Goal: Information Seeking & Learning: Find contact information

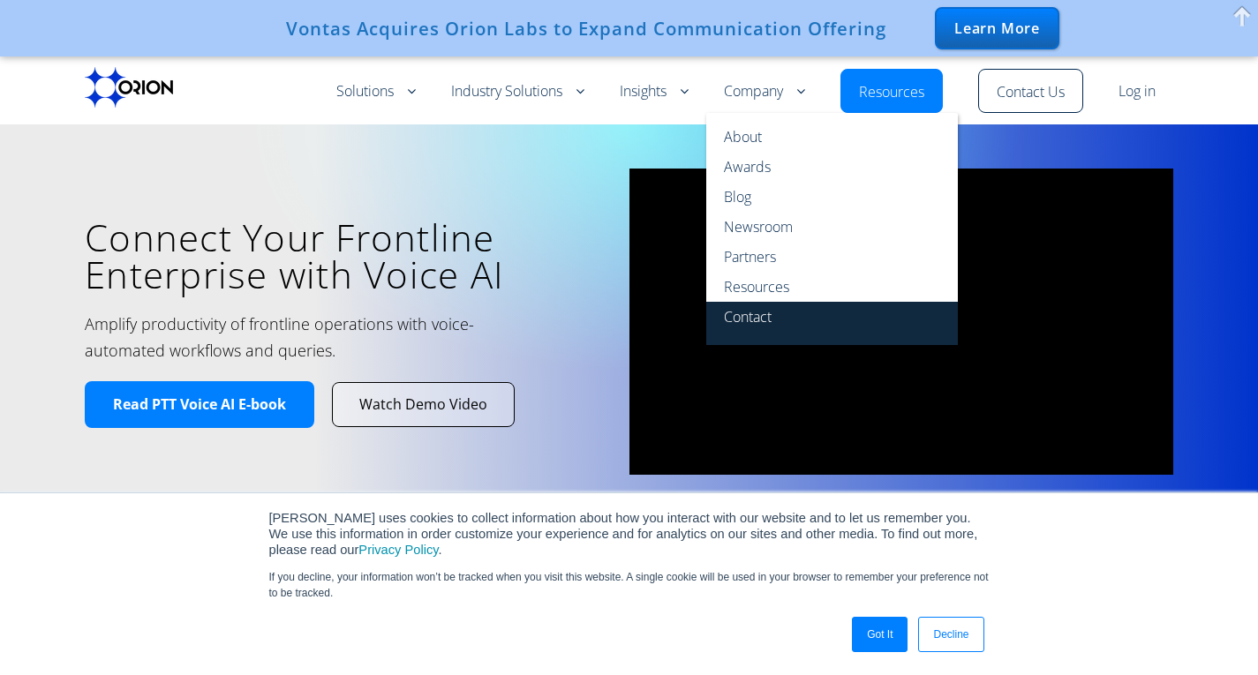
click at [766, 321] on link "Contact" at bounding box center [832, 323] width 252 height 43
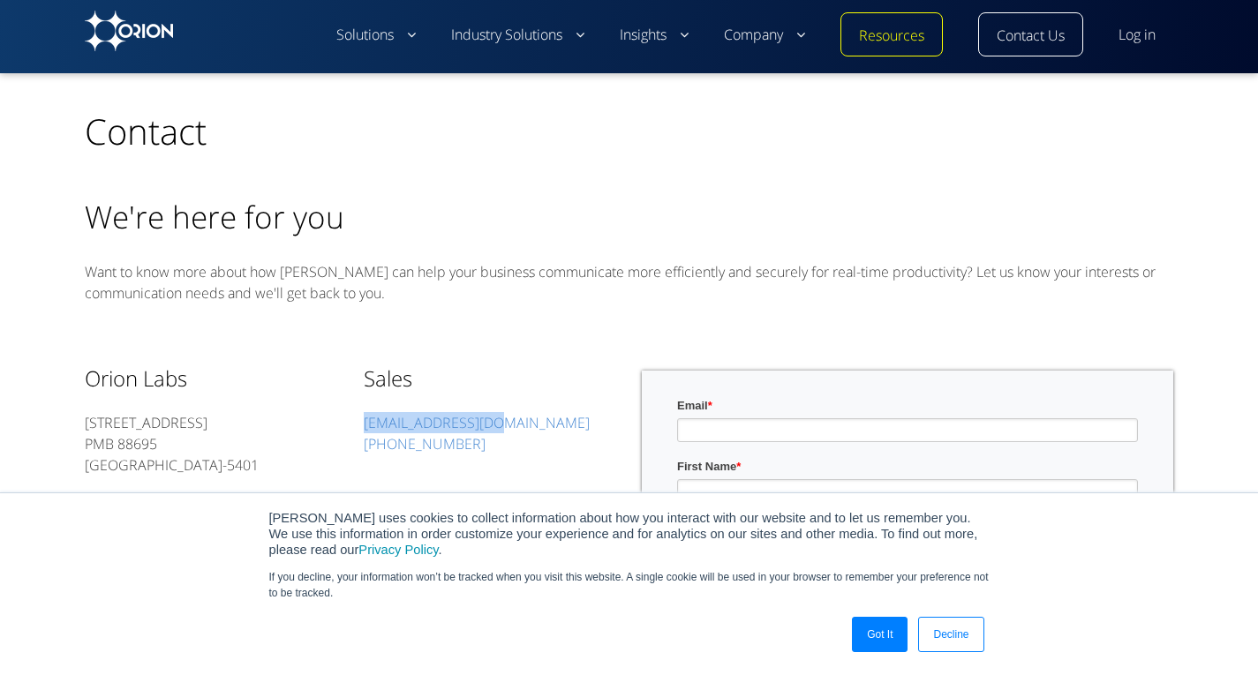
drag, startPoint x: 507, startPoint y: 427, endPoint x: 361, endPoint y: 429, distance: 145.6
click at [361, 429] on div "Orion Labs 548 Market Street PMB 88695 San Francisco, CA 94104-5401 General Inq…" at bounding box center [629, 651] width 1088 height 615
copy link "sales@orionlabs.io"
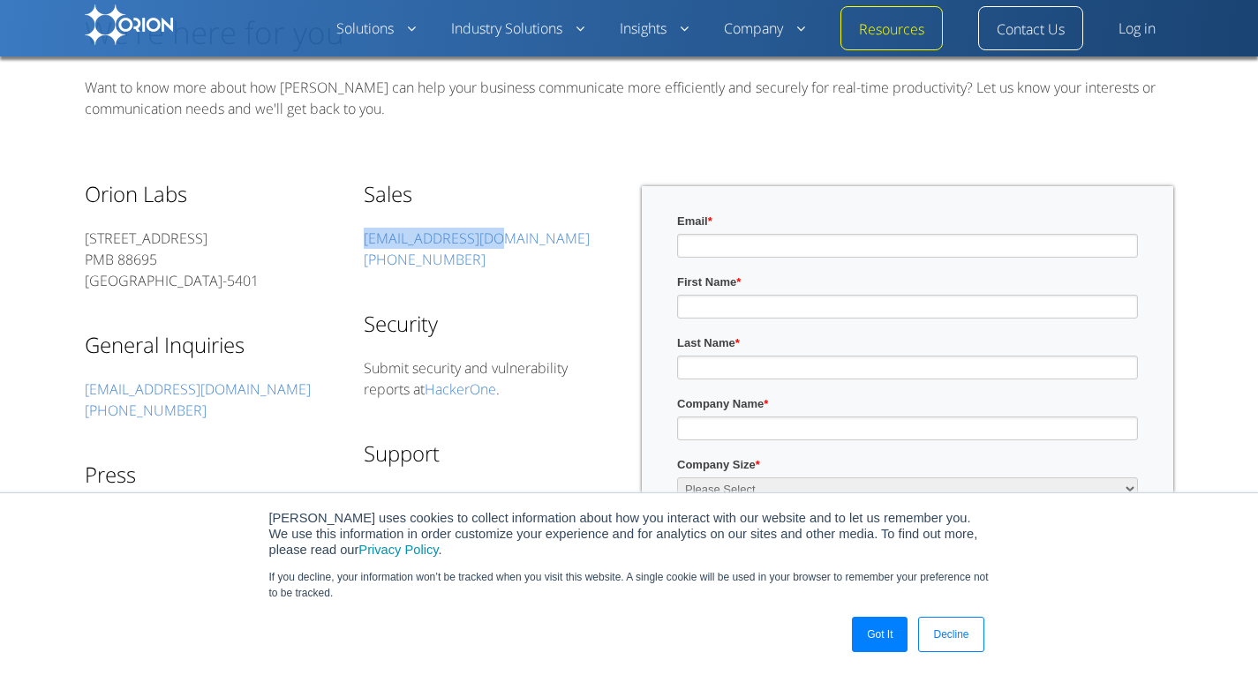
scroll to position [176, 0]
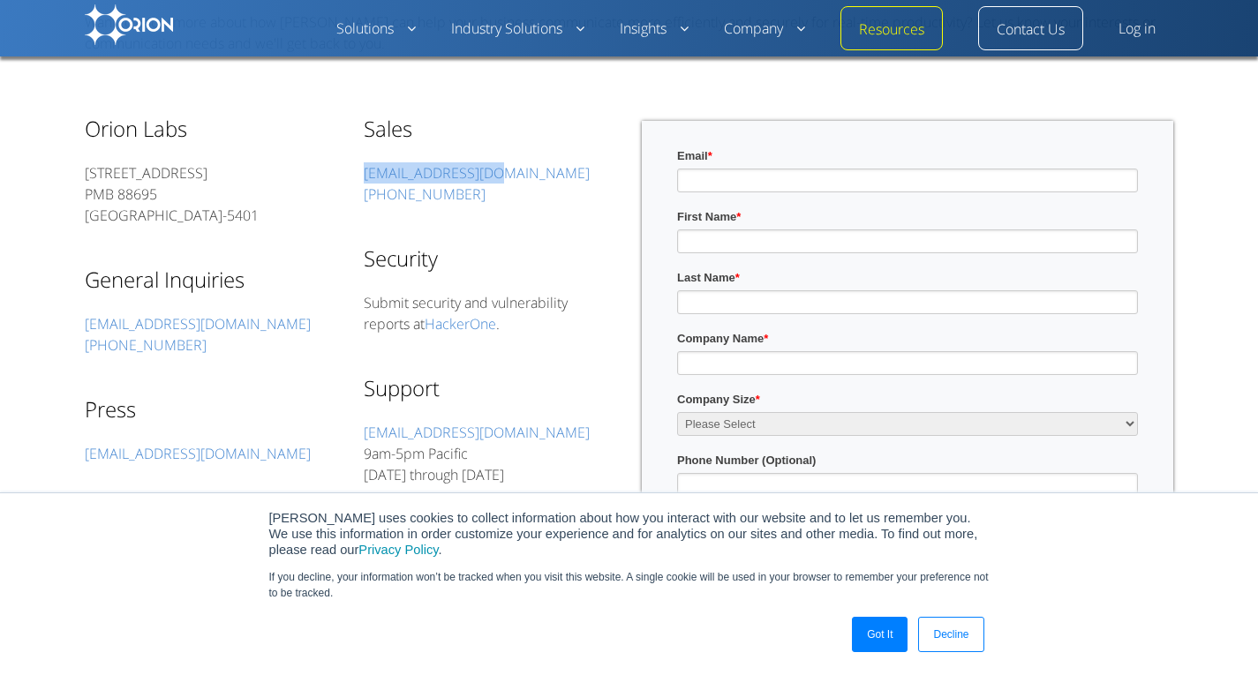
drag, startPoint x: 868, startPoint y: 643, endPoint x: 17, endPoint y: 417, distance: 881.3
click at [868, 643] on link "Got It" at bounding box center [880, 634] width 56 height 35
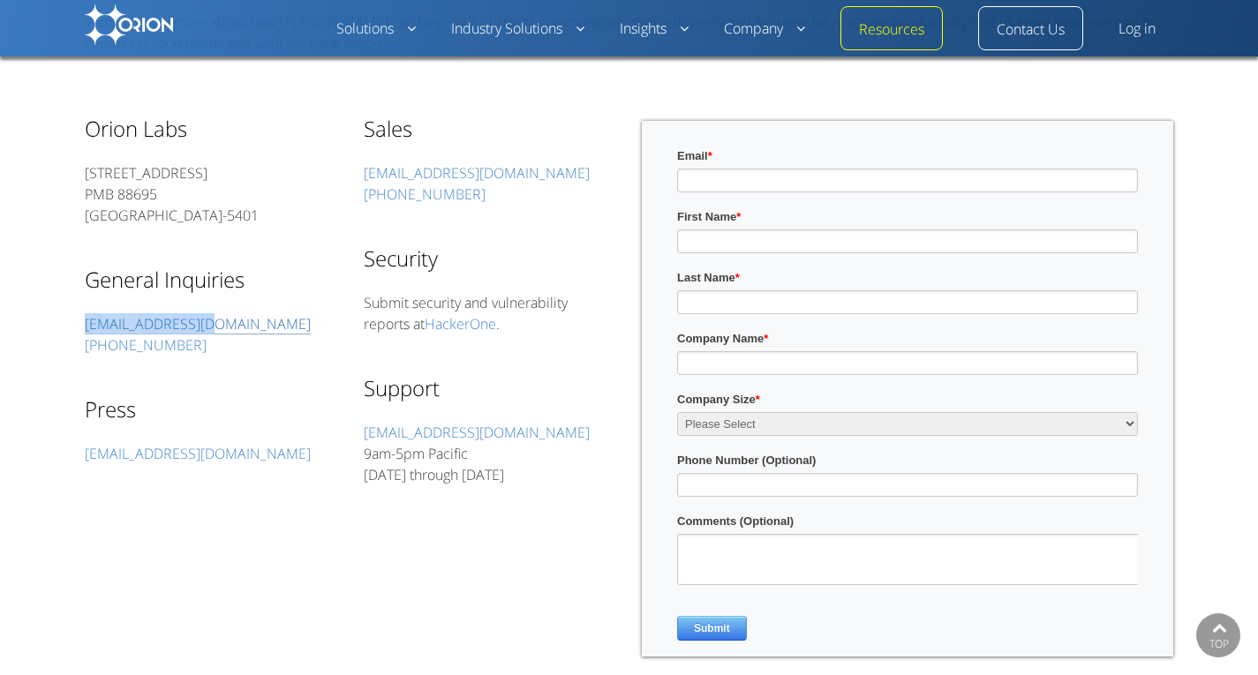
drag, startPoint x: 194, startPoint y: 334, endPoint x: 86, endPoint y: 326, distance: 108.8
click at [86, 326] on p "info@orionlabs.io 415-800-2035" at bounding box center [211, 334] width 252 height 42
copy link "info@orionlabs.io"
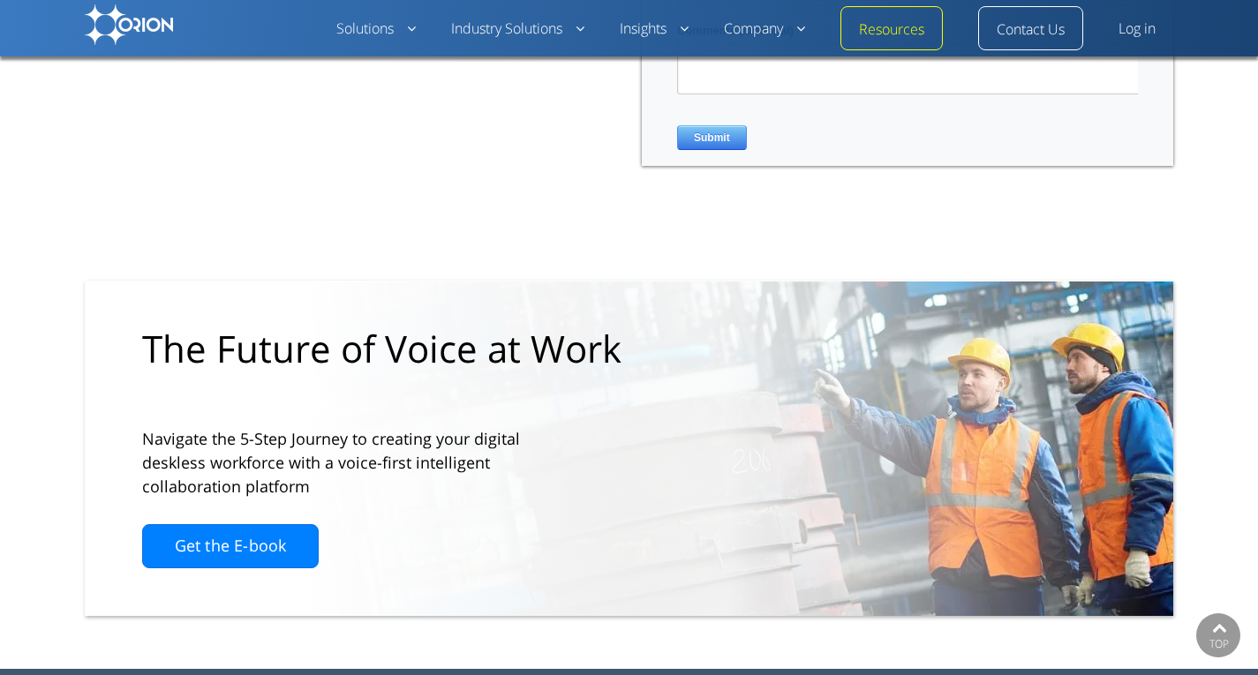
scroll to position [823, 0]
